Goal: Transaction & Acquisition: Book appointment/travel/reservation

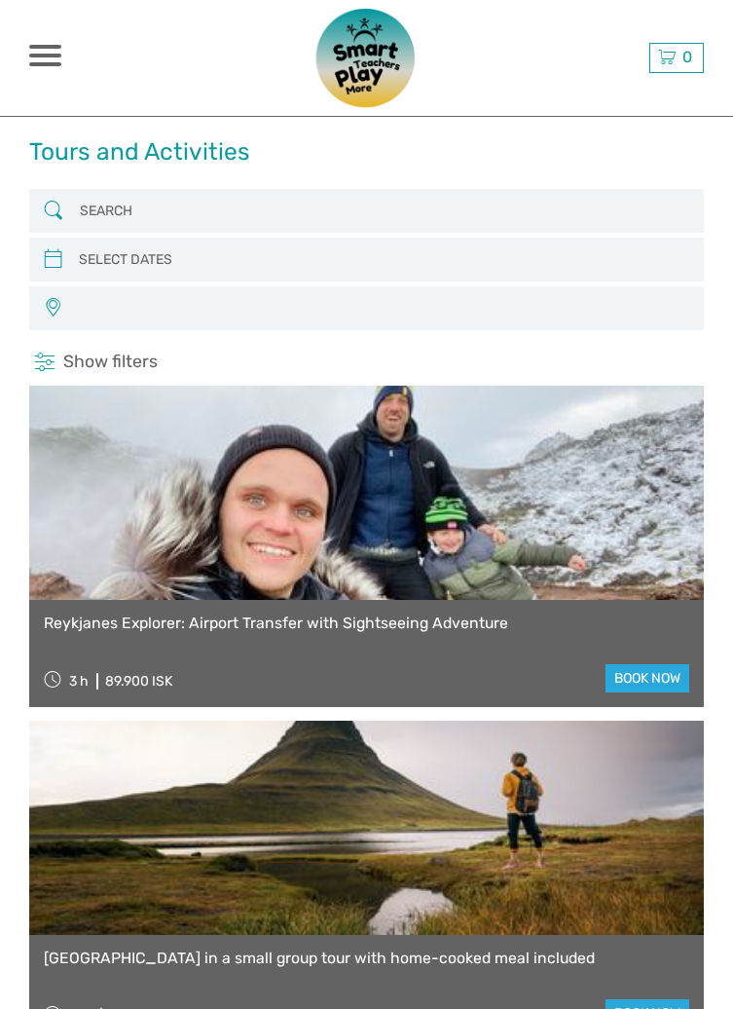
select select
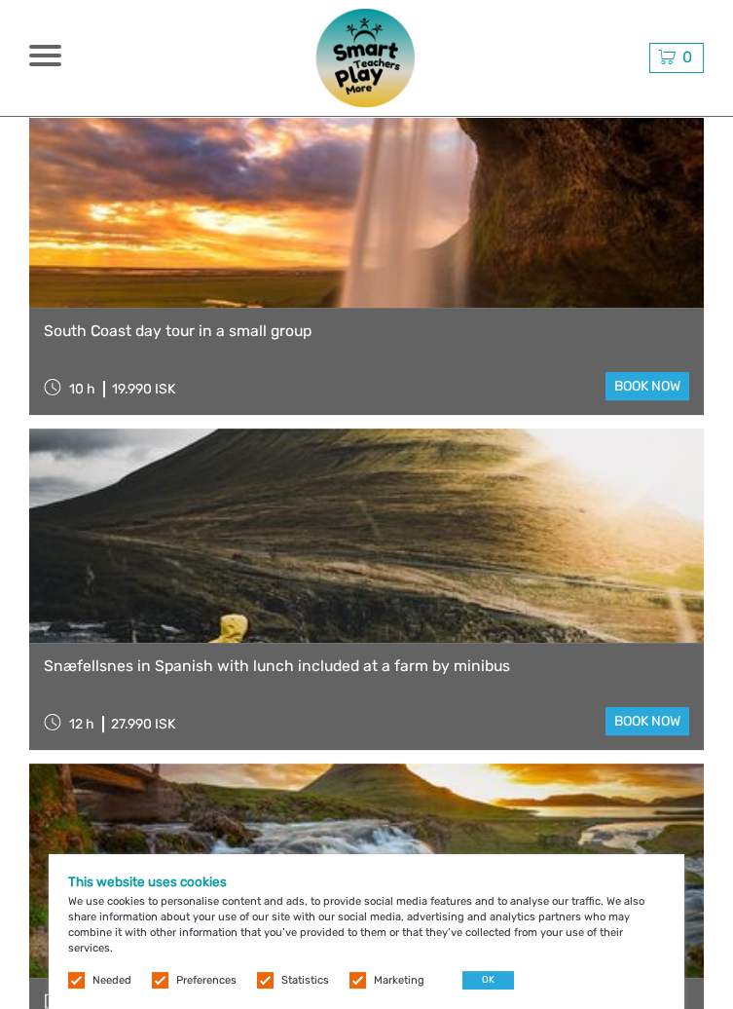
scroll to position [963, 0]
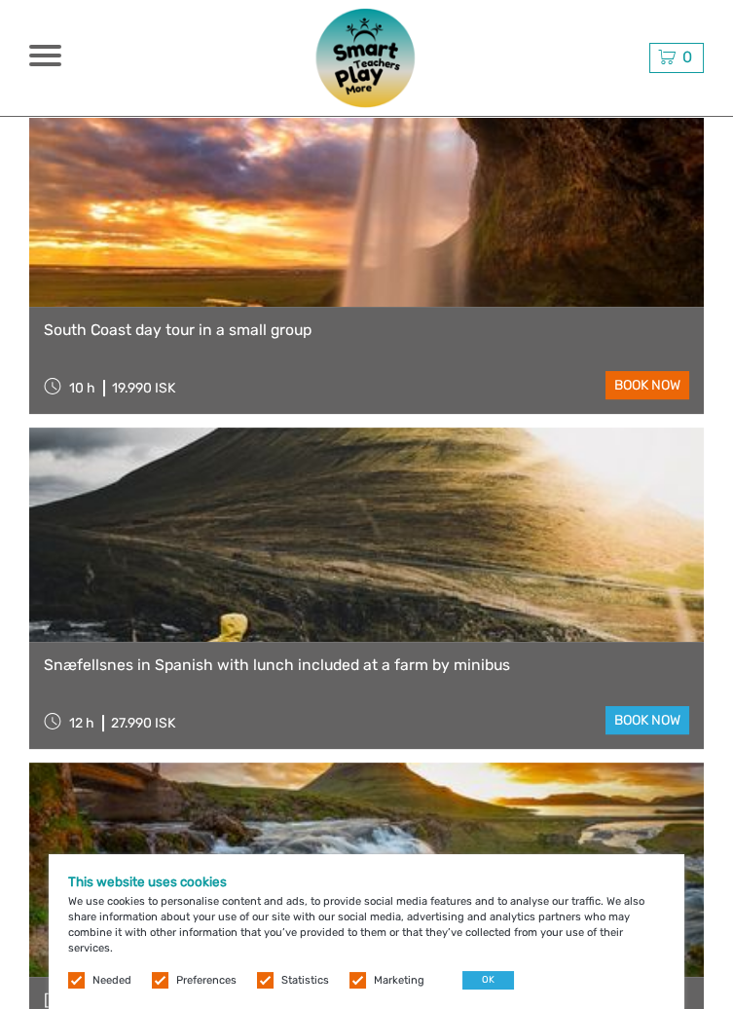
click at [673, 375] on link "book now" at bounding box center [648, 385] width 84 height 28
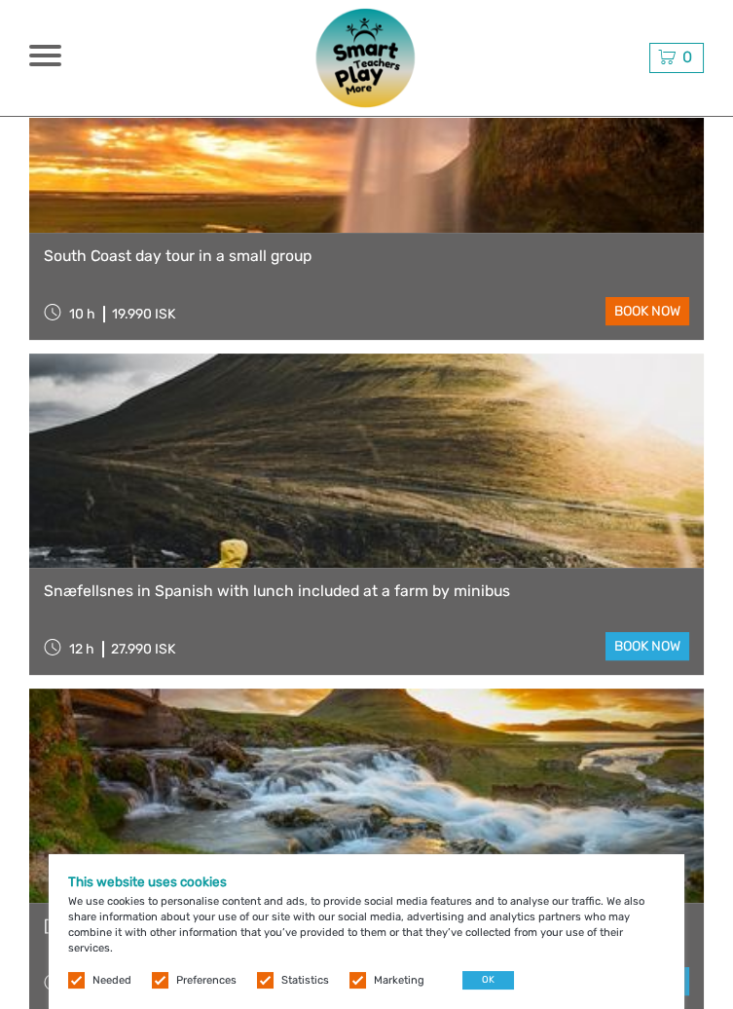
scroll to position [1056, 0]
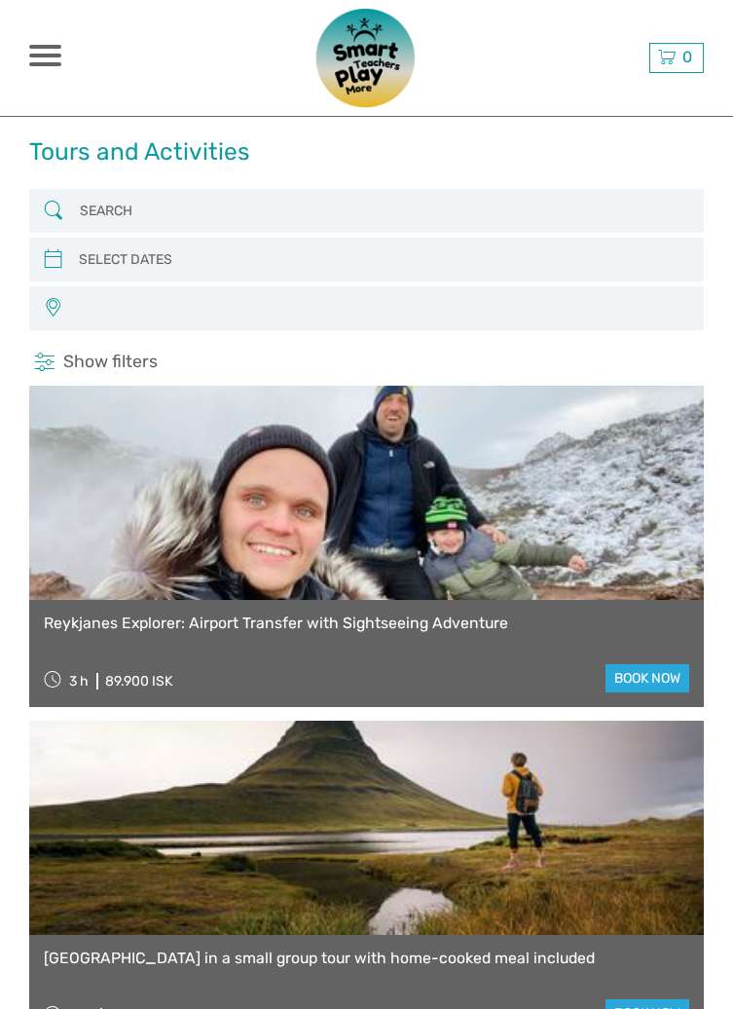
select select
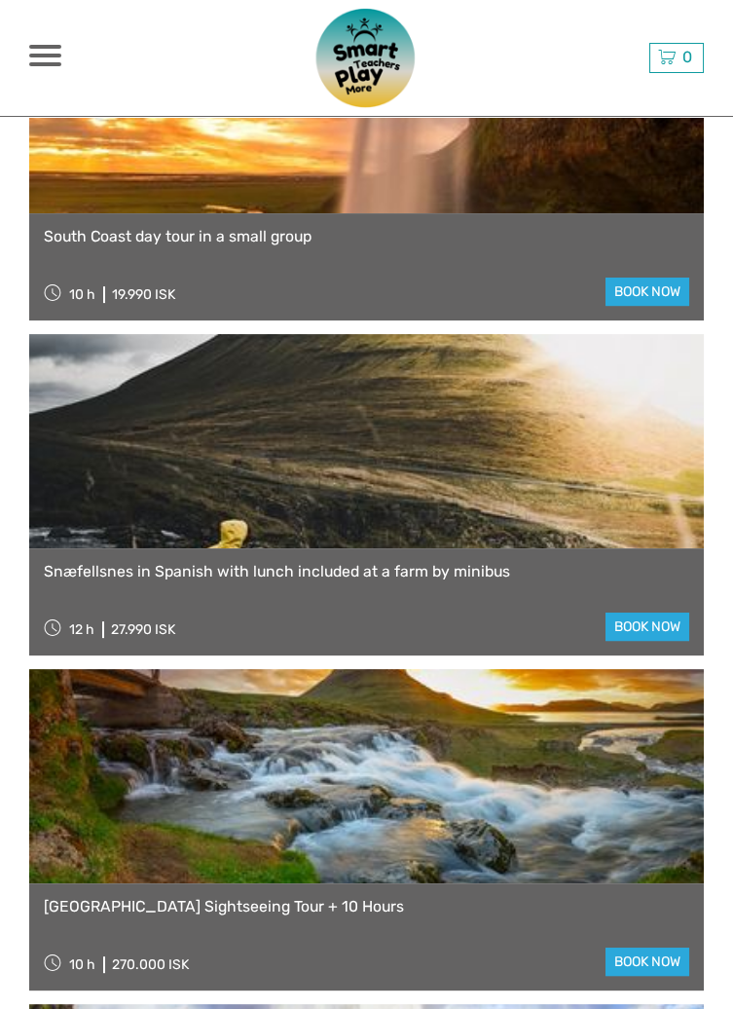
select select
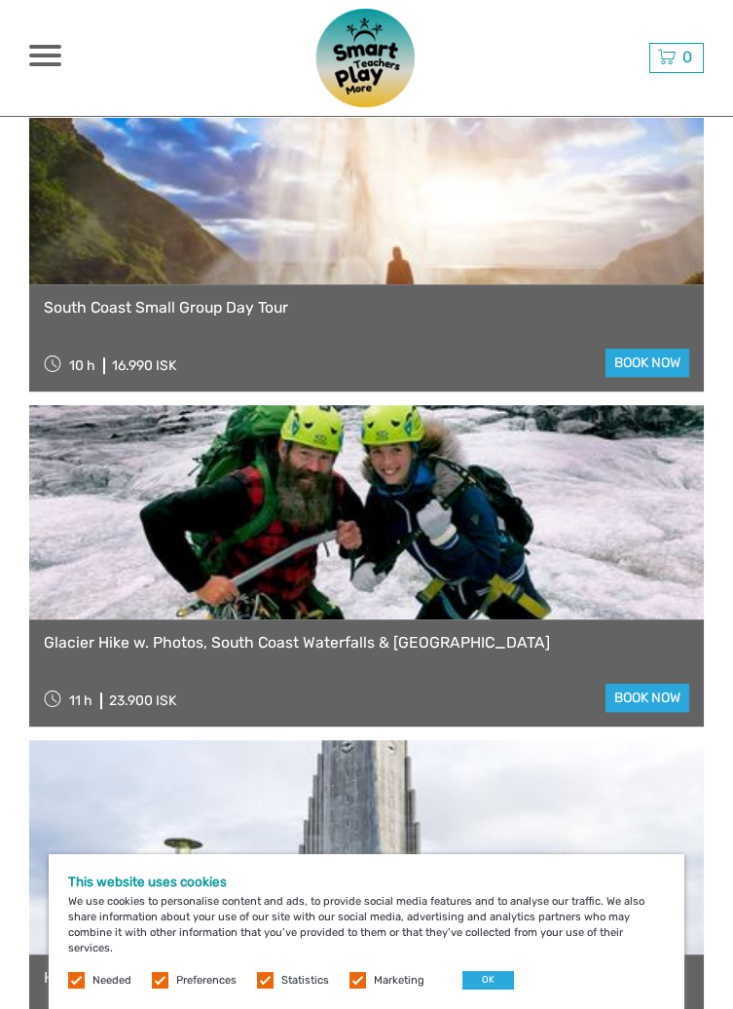
scroll to position [1991, 0]
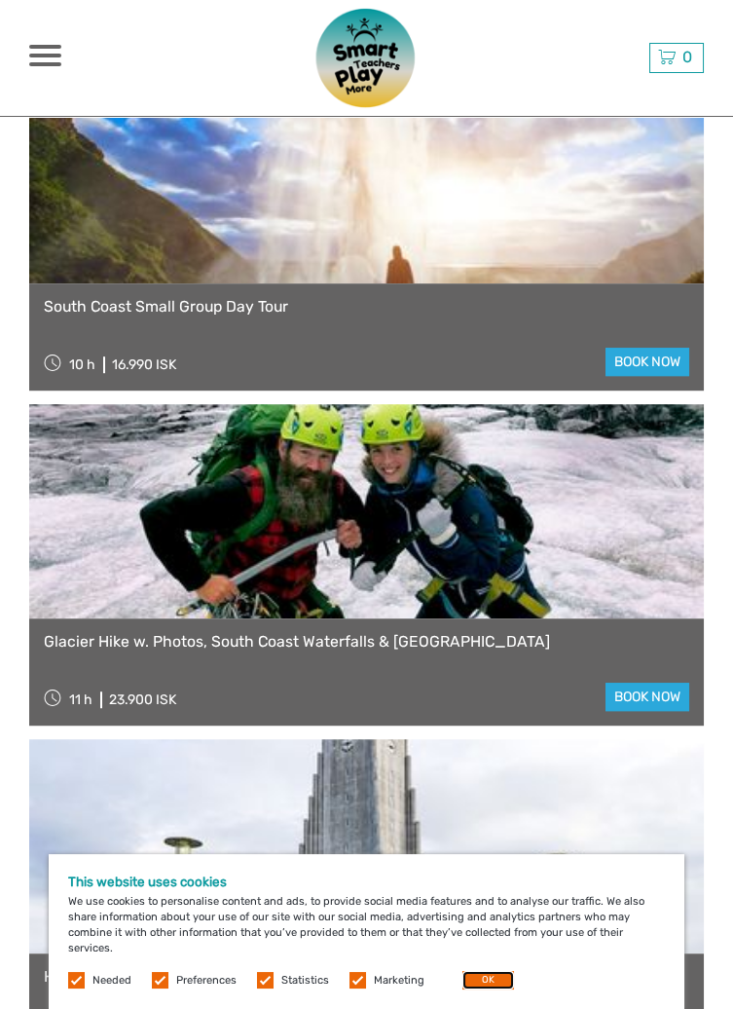
click at [496, 989] on button "OK" at bounding box center [488, 980] width 52 height 18
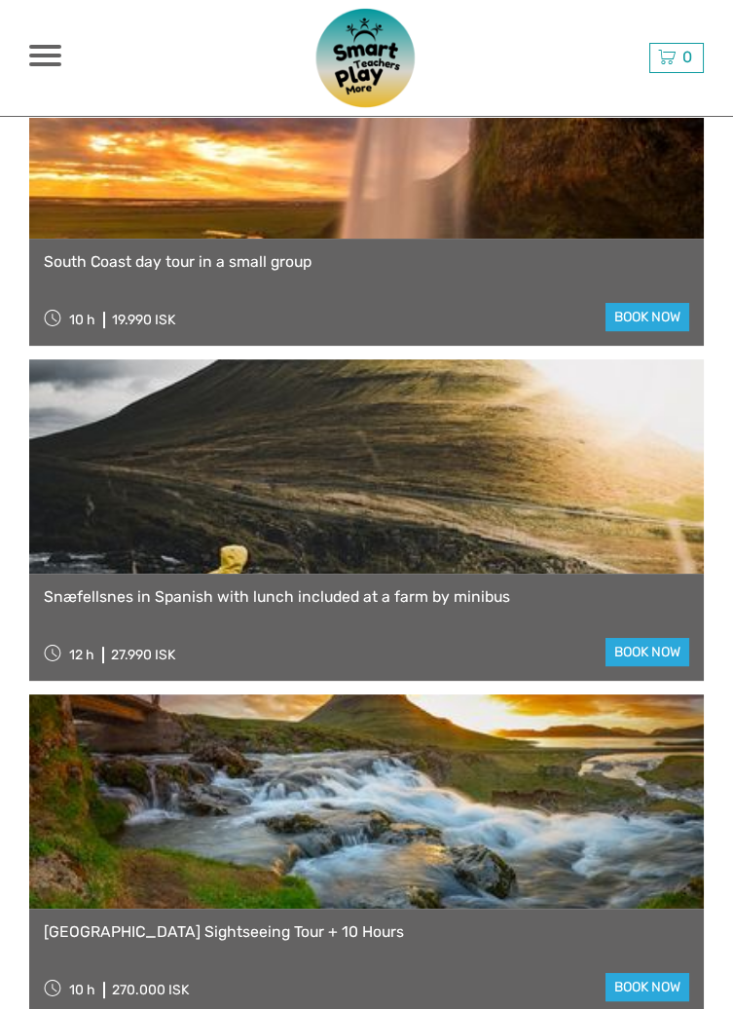
scroll to position [0, 0]
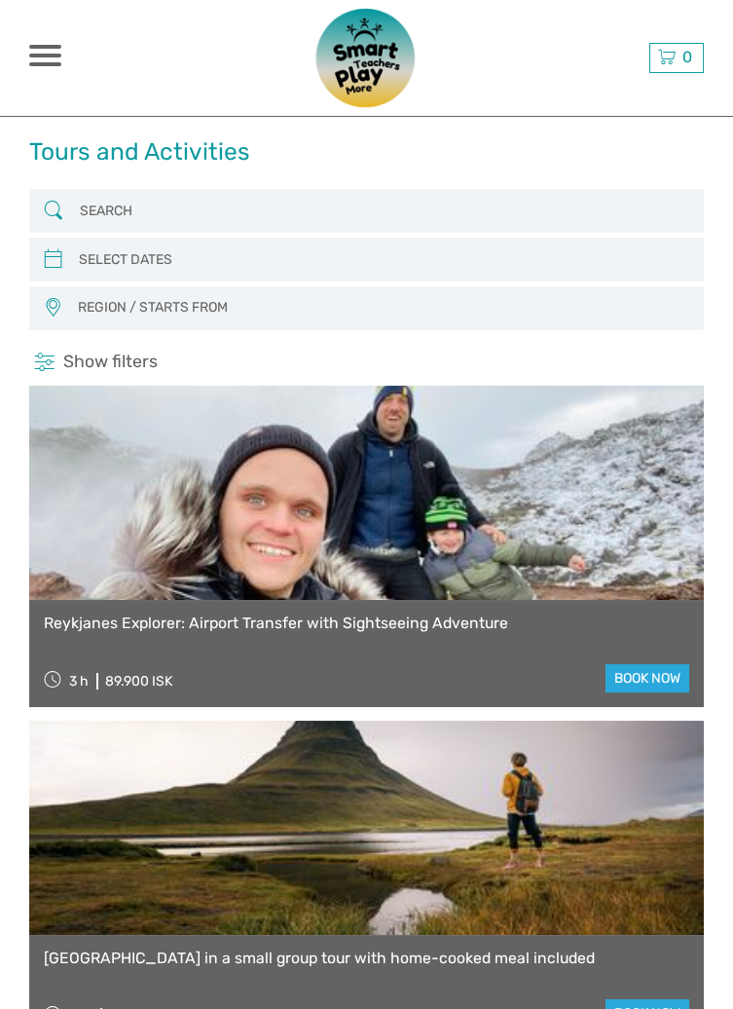
click at [54, 54] on span at bounding box center [45, 56] width 32 height 4
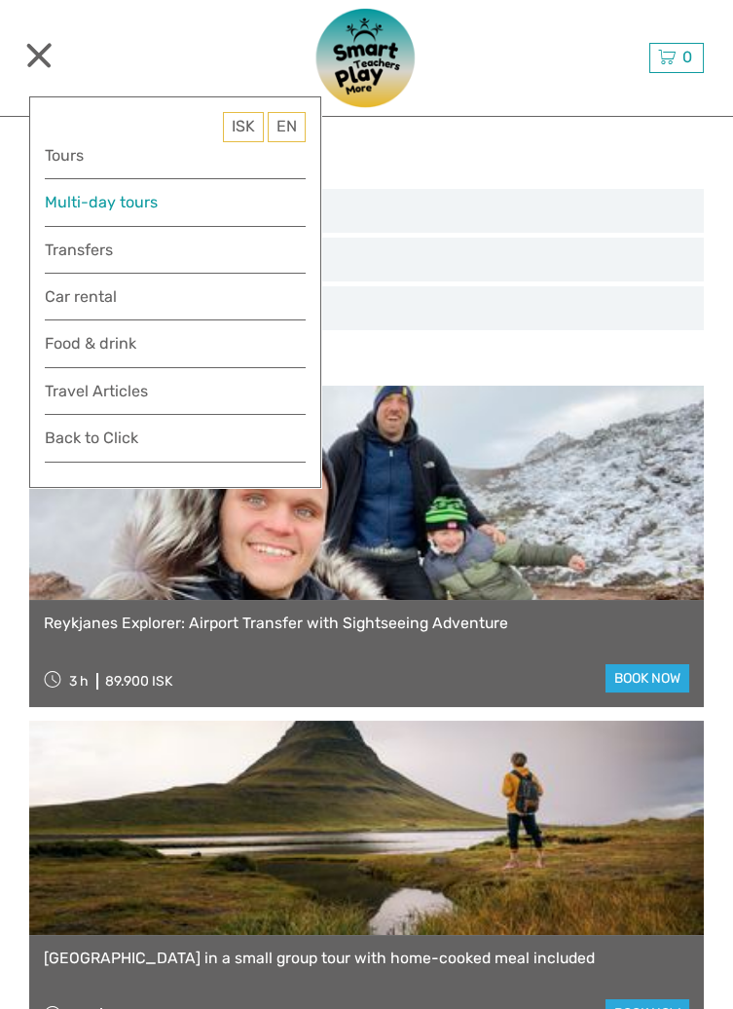
click at [162, 202] on link "Multi-day tours" at bounding box center [175, 202] width 261 height 26
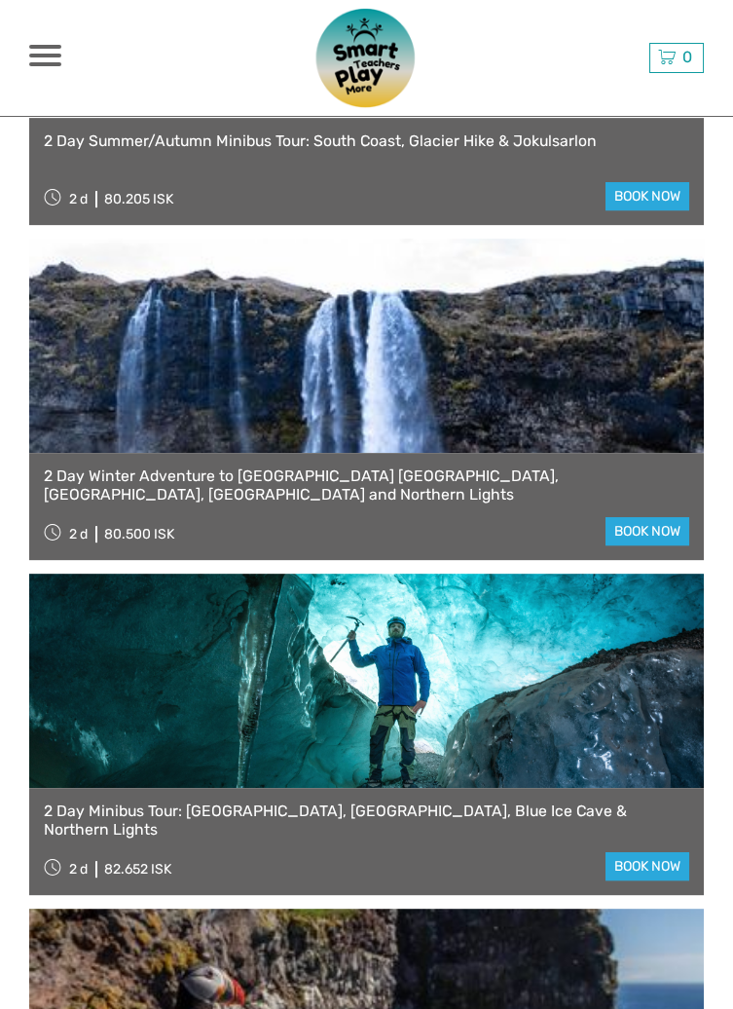
scroll to position [1479, 0]
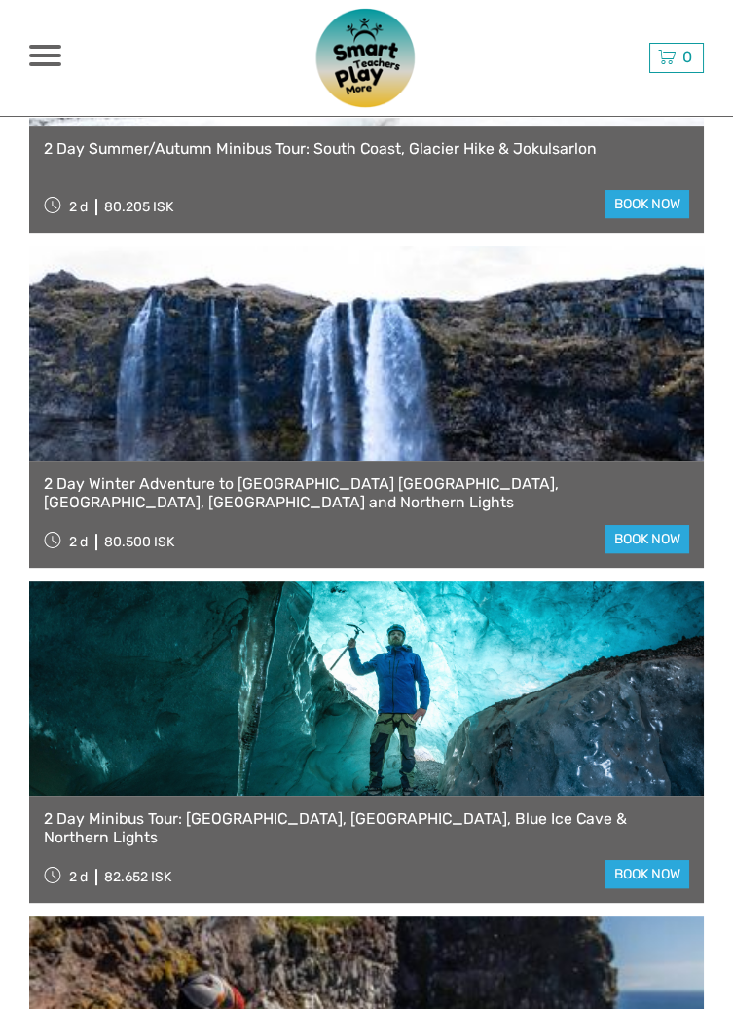
select select
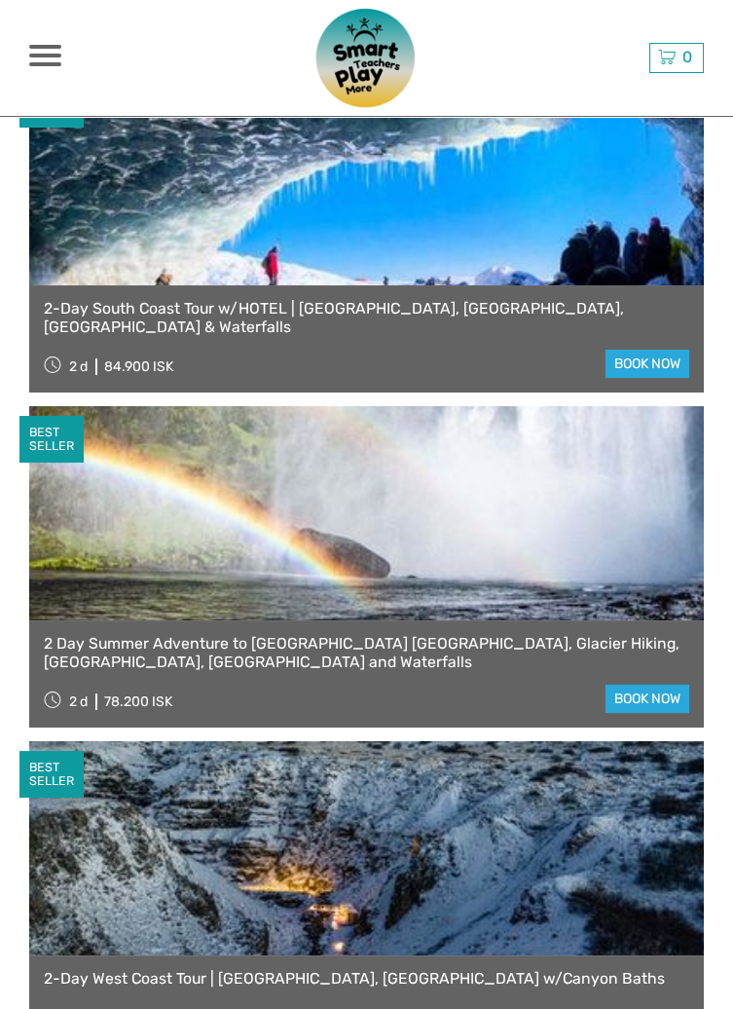
scroll to position [0, 0]
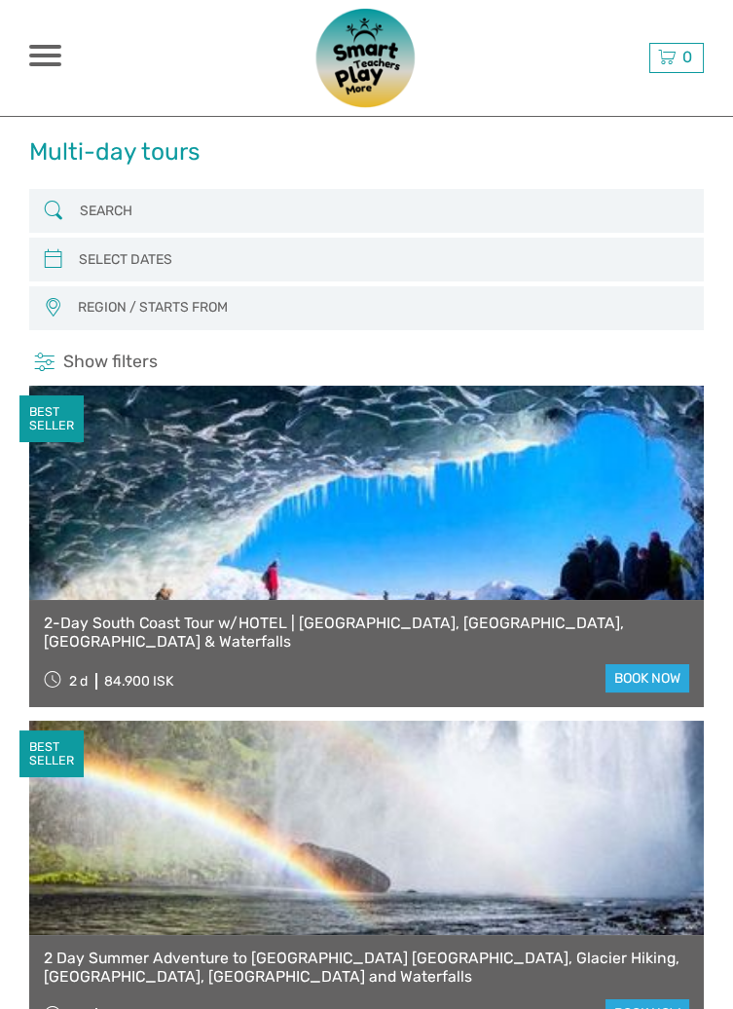
click at [40, 47] on span at bounding box center [45, 47] width 32 height 4
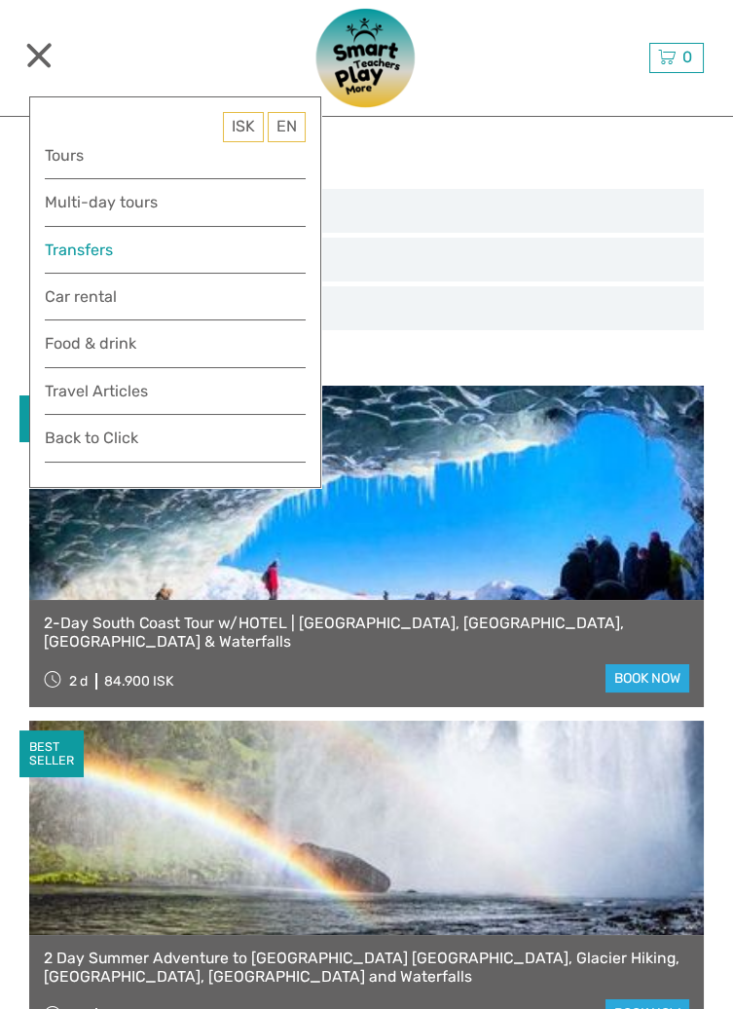
click at [163, 244] on link "Transfers" at bounding box center [175, 250] width 261 height 26
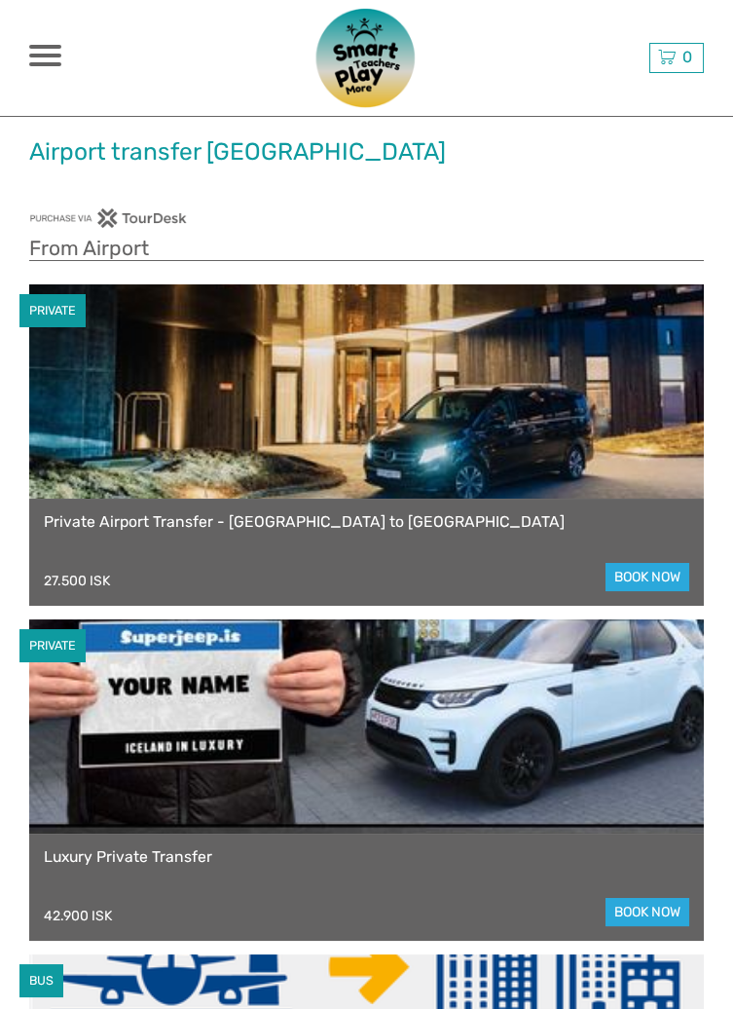
click at [41, 64] on span at bounding box center [45, 64] width 32 height 4
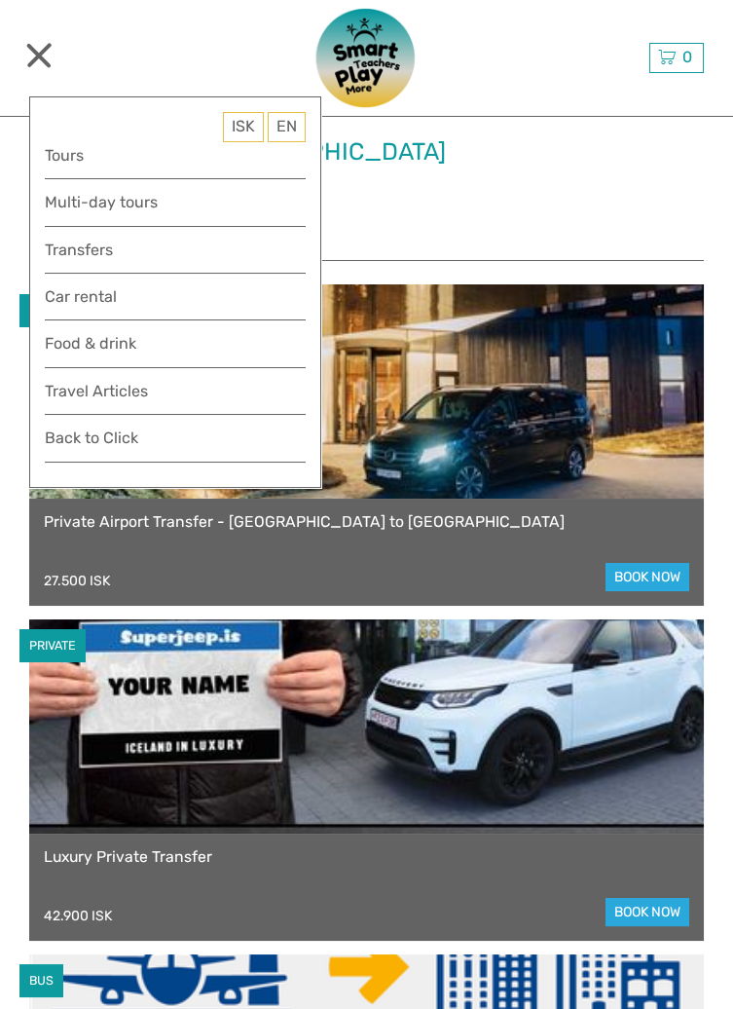
click at [574, 61] on div "Best price guarantee ISK ISK € $ £ EN English Español Deutsch 0 Items Total 0 I…" at bounding box center [619, 58] width 168 height 110
click at [39, 54] on span at bounding box center [38, 54] width 25 height 25
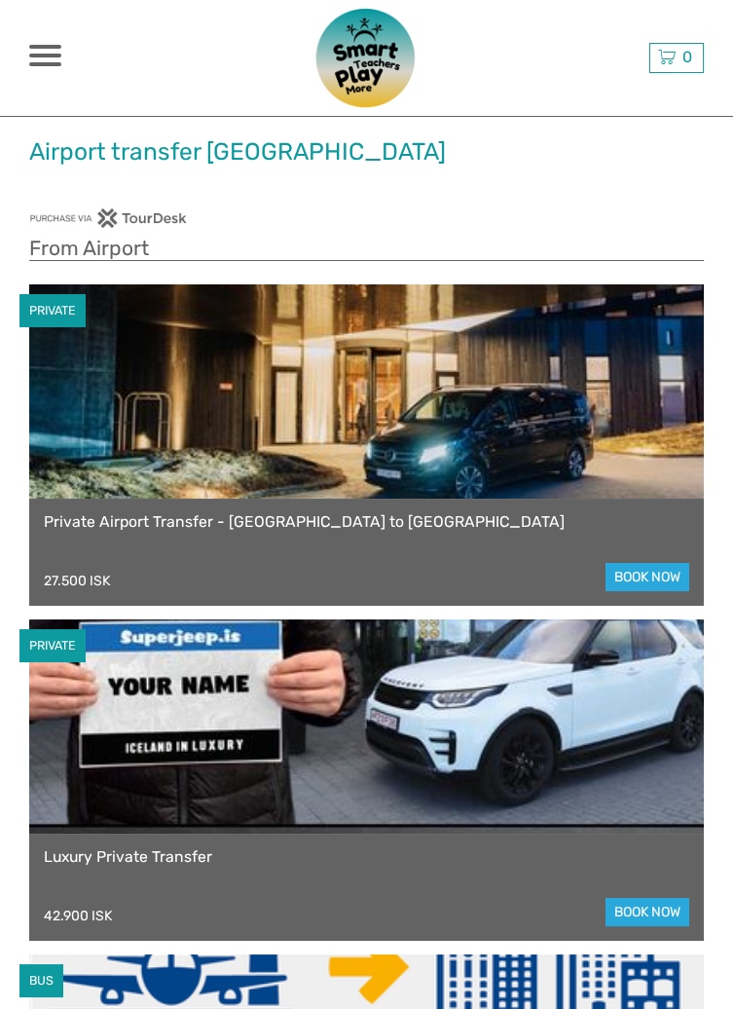
click at [55, 54] on span at bounding box center [45, 56] width 32 height 4
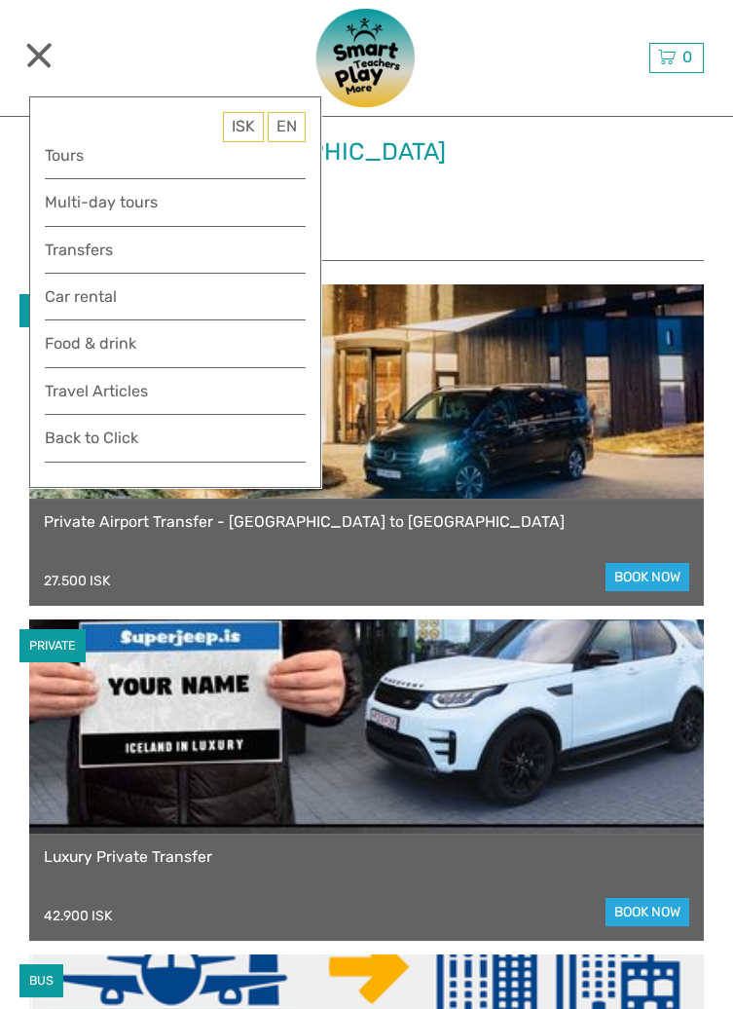
click at [598, 75] on div "Best price guarantee ISK ISK € $ £ EN English Español Deutsch 0 Items Total 0 I…" at bounding box center [619, 58] width 168 height 110
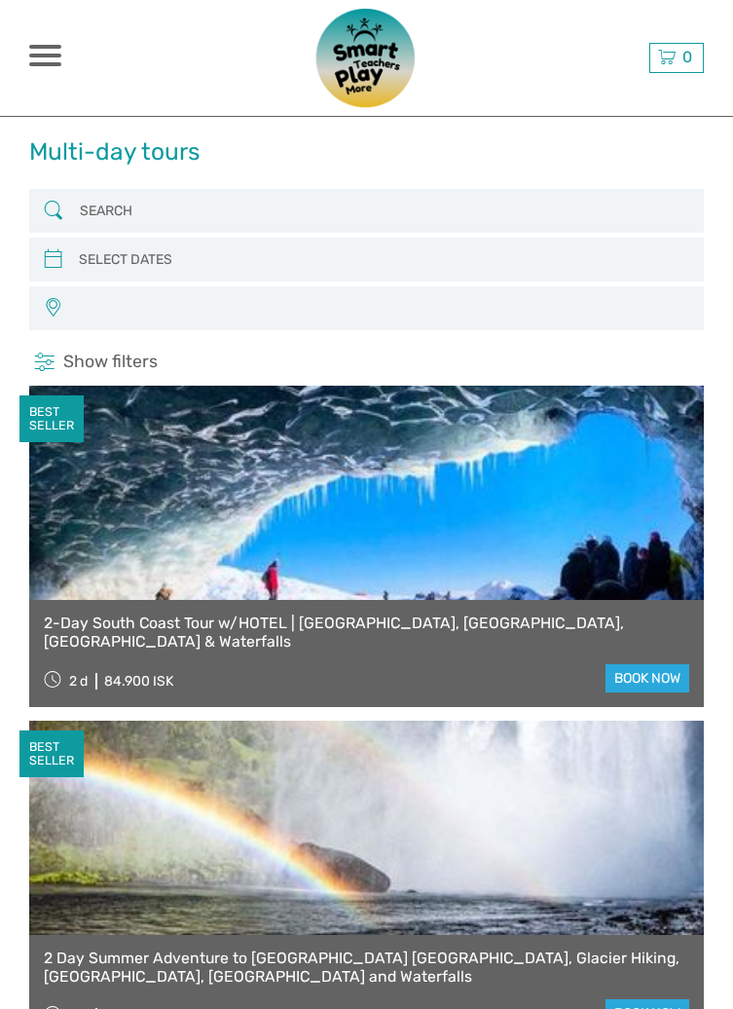
select select
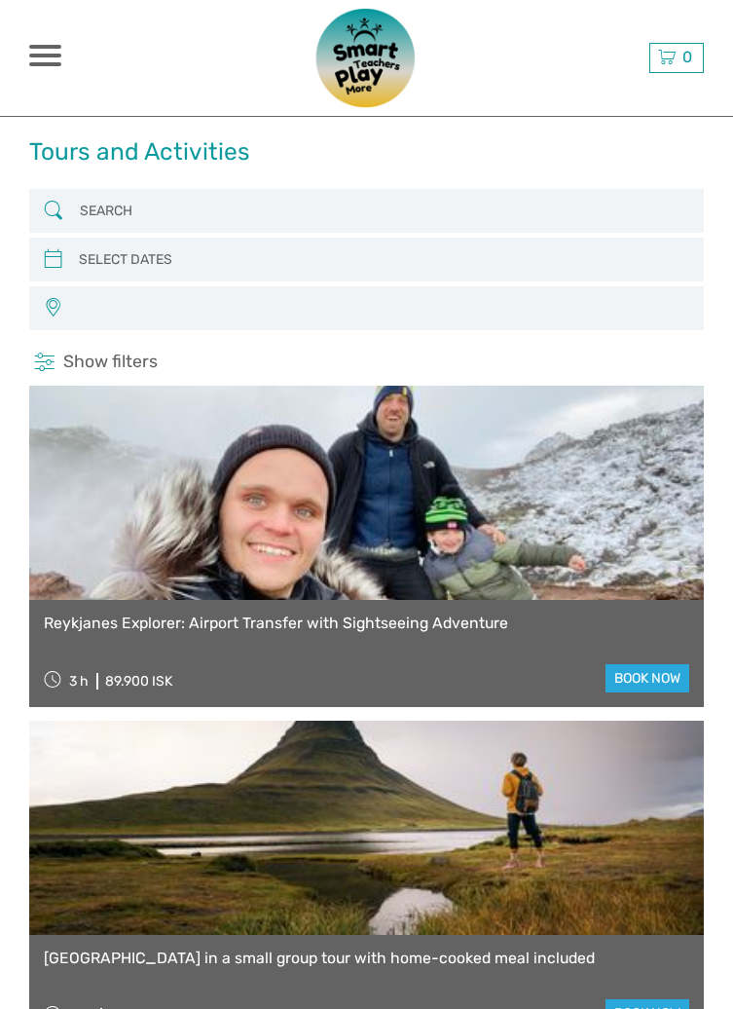
select select
click at [57, 55] on span at bounding box center [45, 56] width 32 height 4
